Goal: Task Accomplishment & Management: Use online tool/utility

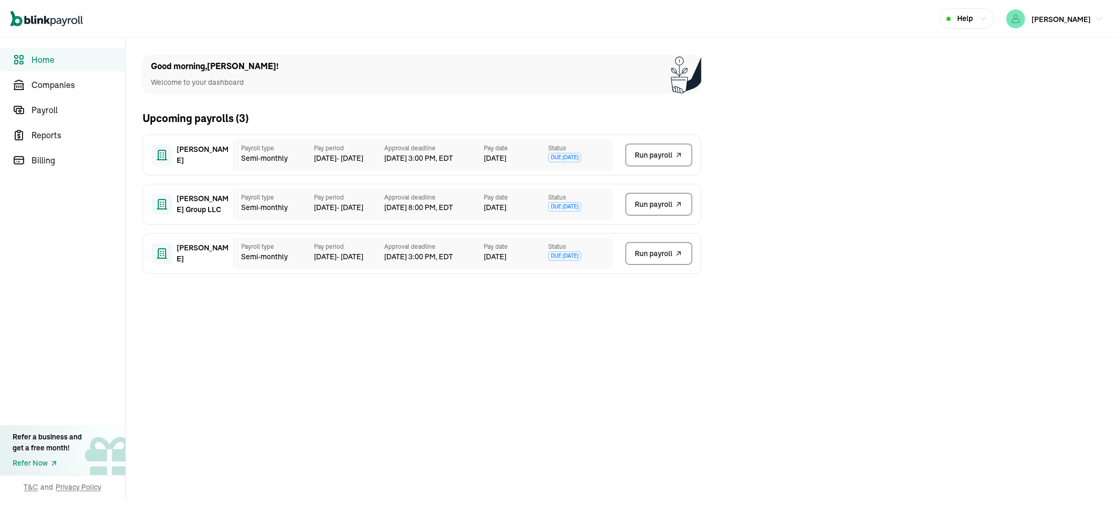
click at [653, 257] on span "Run payroll" at bounding box center [654, 253] width 38 height 11
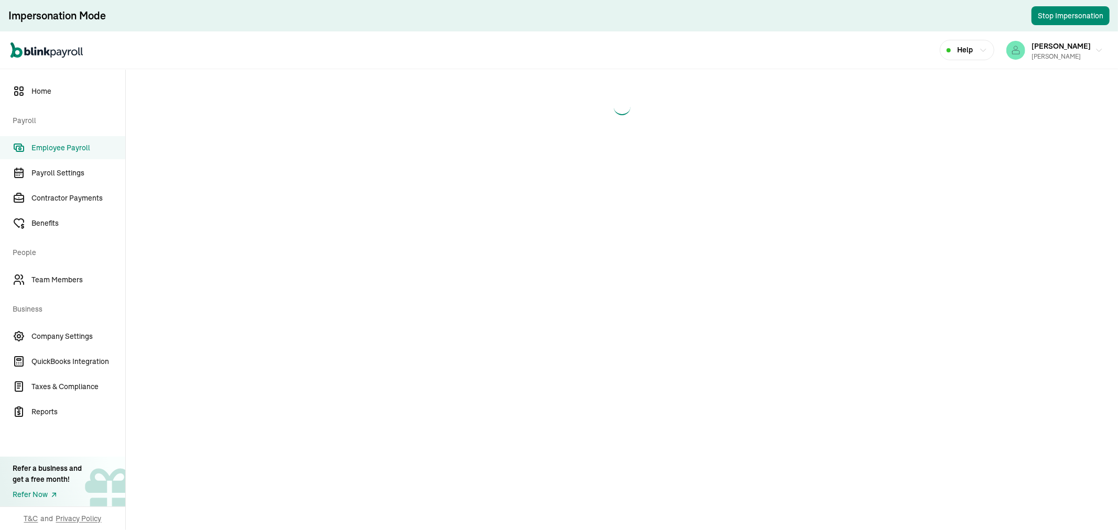
select select "direct_deposit"
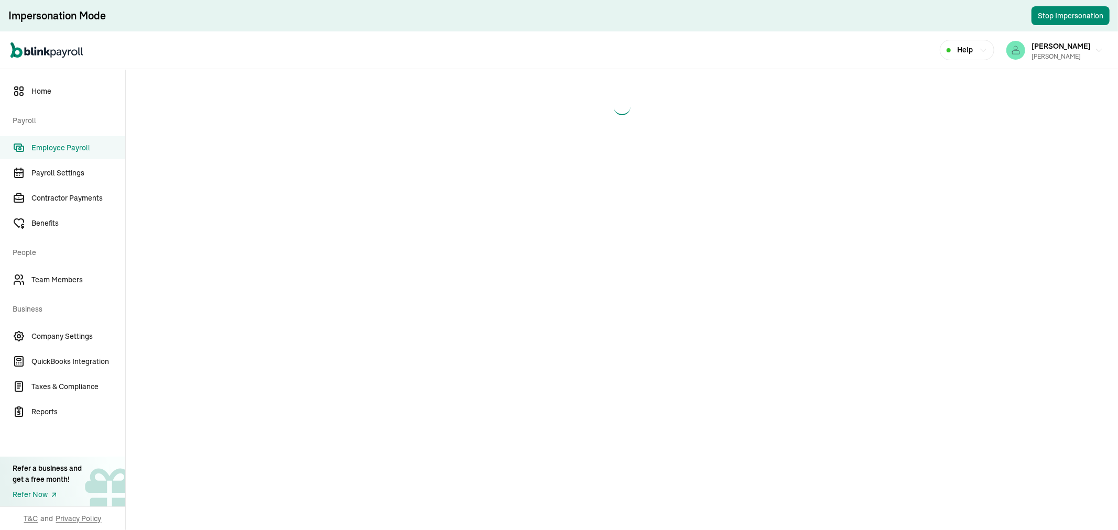
select select "direct_deposit"
